Goal: Find specific page/section: Find specific page/section

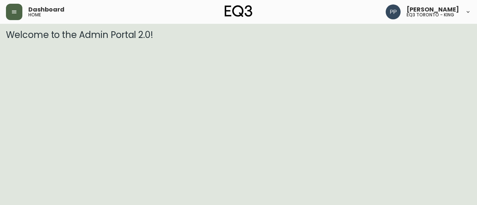
click at [14, 12] on icon "button" at bounding box center [14, 12] width 6 height 6
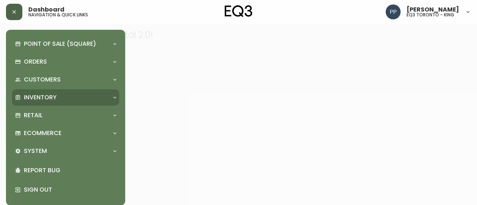
click at [55, 97] on p "Inventory" at bounding box center [40, 98] width 33 height 8
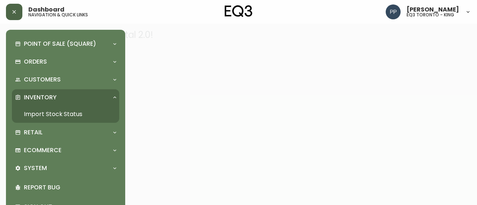
click at [72, 114] on link "Import Stock Status" at bounding box center [65, 114] width 107 height 17
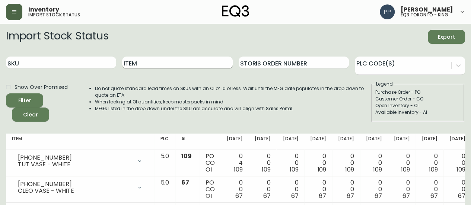
click at [196, 60] on input "Item" at bounding box center [177, 63] width 110 height 12
type input "monarch"
click at [6, 94] on button "Filter" at bounding box center [24, 101] width 37 height 14
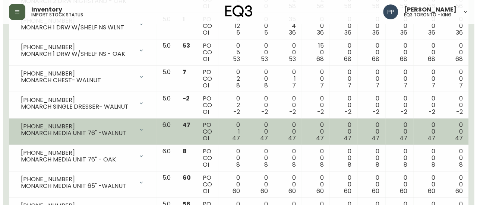
scroll to position [809, 0]
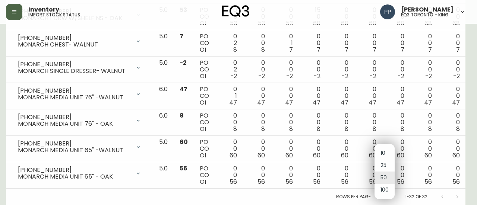
click at [381, 190] on li "100" at bounding box center [384, 190] width 20 height 12
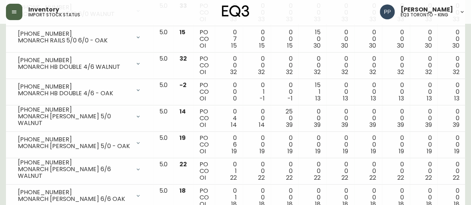
scroll to position [139, 0]
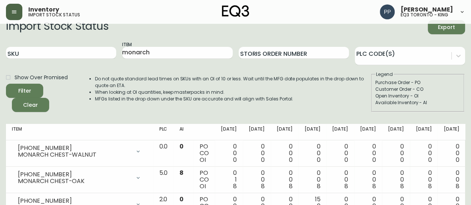
scroll to position [0, 0]
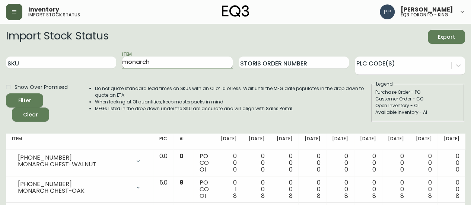
click at [166, 64] on input "monarch" at bounding box center [177, 63] width 110 height 12
drag, startPoint x: 123, startPoint y: 65, endPoint x: 48, endPoint y: 46, distance: 77.0
click at [52, 71] on div "SKU Item monarch Storis Order Number PLC Code(s)" at bounding box center [235, 63] width 459 height 24
click at [74, 59] on input "SKU" at bounding box center [61, 63] width 110 height 12
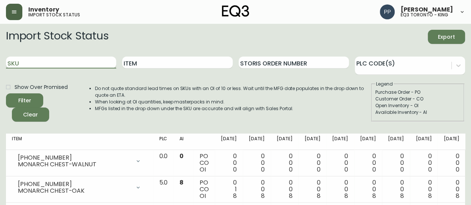
paste input "[PHONE_NUMBER]"
type input "[PHONE_NUMBER]"
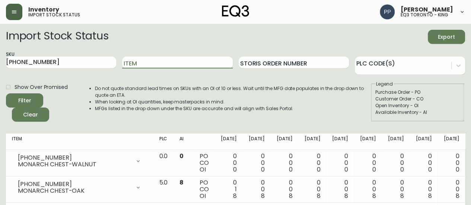
click at [35, 100] on span "Filter" at bounding box center [24, 100] width 25 height 9
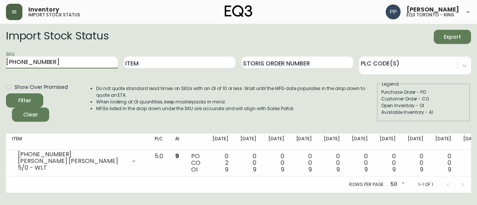
drag, startPoint x: 74, startPoint y: 65, endPoint x: 4, endPoint y: 76, distance: 70.6
click at [0, 81] on main "Import Stock Status Export SKU [PHONE_NUMBER] Item Storis Order Number PLC Code…" at bounding box center [238, 108] width 477 height 169
click at [208, 62] on input "Item" at bounding box center [180, 63] width 112 height 12
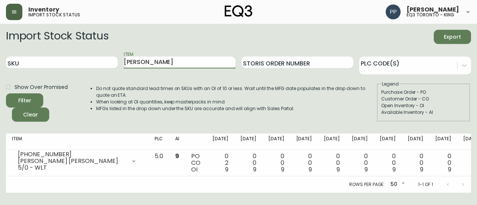
type input "[PERSON_NAME]"
click at [35, 97] on span "Filter" at bounding box center [24, 100] width 25 height 9
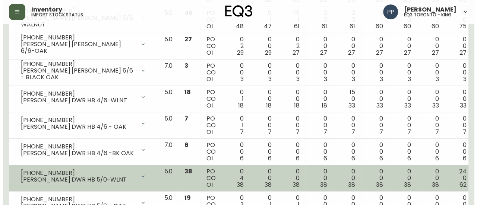
scroll to position [1283, 0]
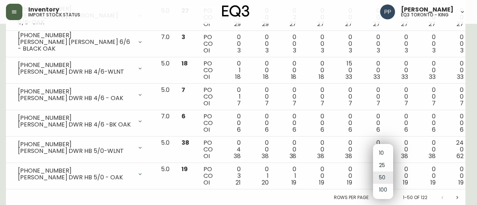
click at [385, 190] on li "100" at bounding box center [383, 190] width 20 height 12
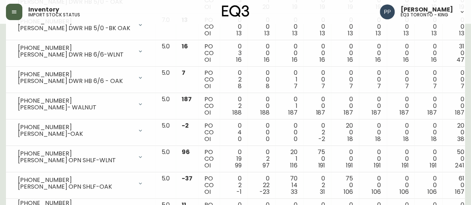
scroll to position [1490, 0]
